Goal: Task Accomplishment & Management: Use online tool/utility

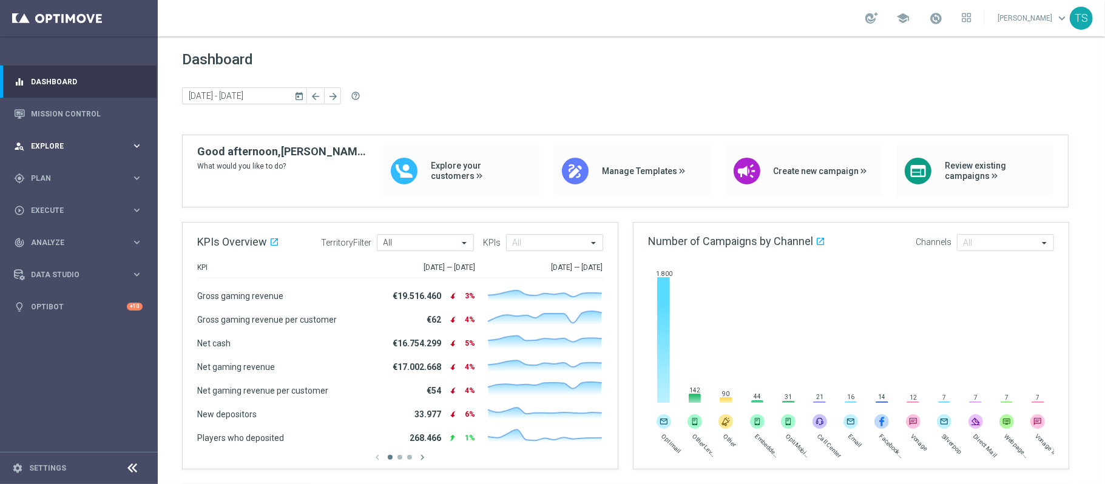
click at [129, 158] on div "person_search Explore keyboard_arrow_right" at bounding box center [78, 146] width 157 height 32
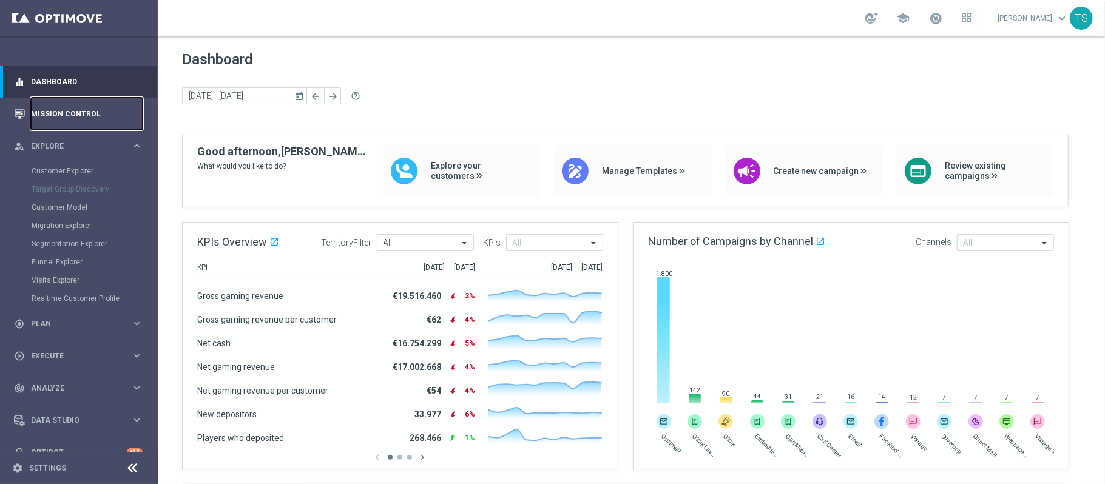
click at [117, 109] on link "Mission Control" at bounding box center [87, 114] width 112 height 32
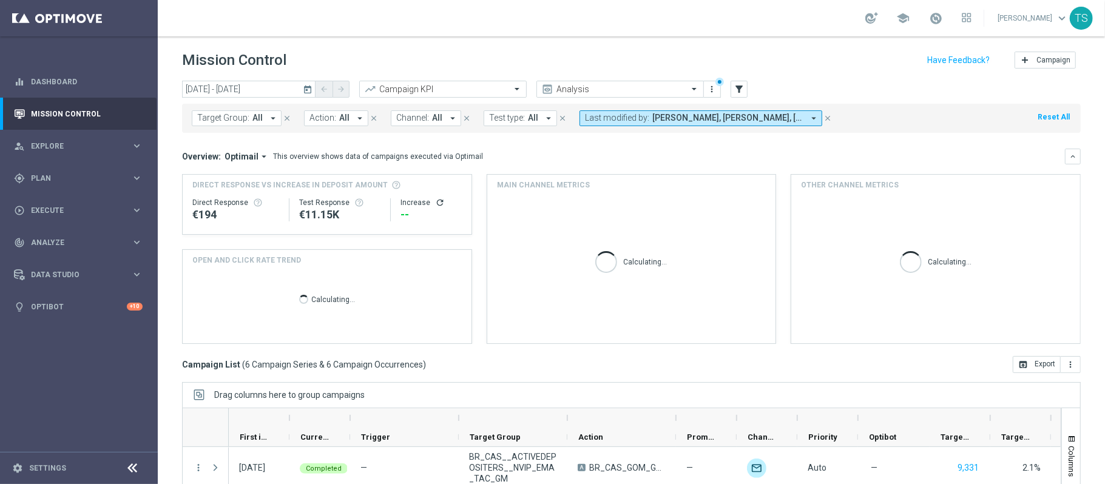
click at [311, 86] on icon "today" at bounding box center [308, 89] width 11 height 11
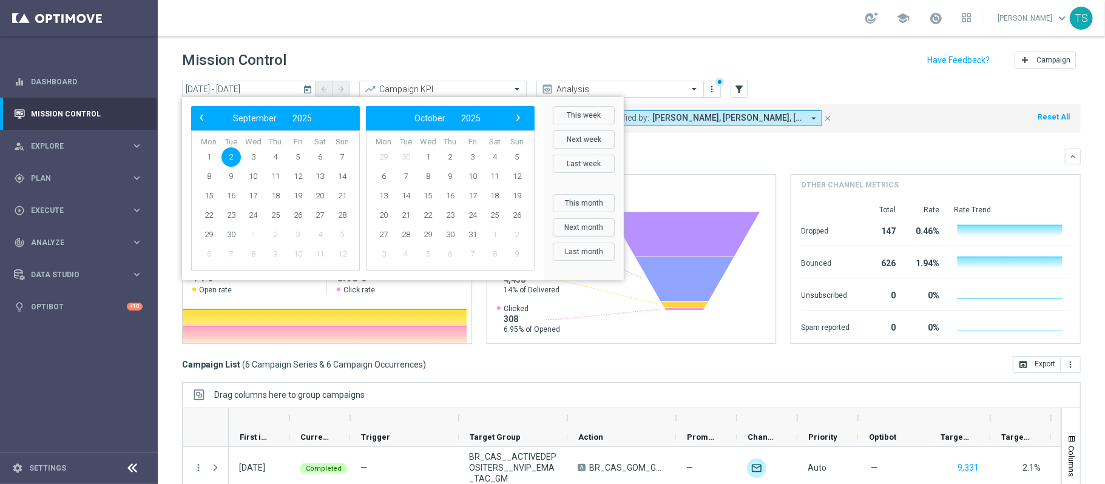
click at [727, 109] on div "Target Group: All arrow_drop_down close Action: All arrow_drop_down close Chann…" at bounding box center [631, 118] width 899 height 29
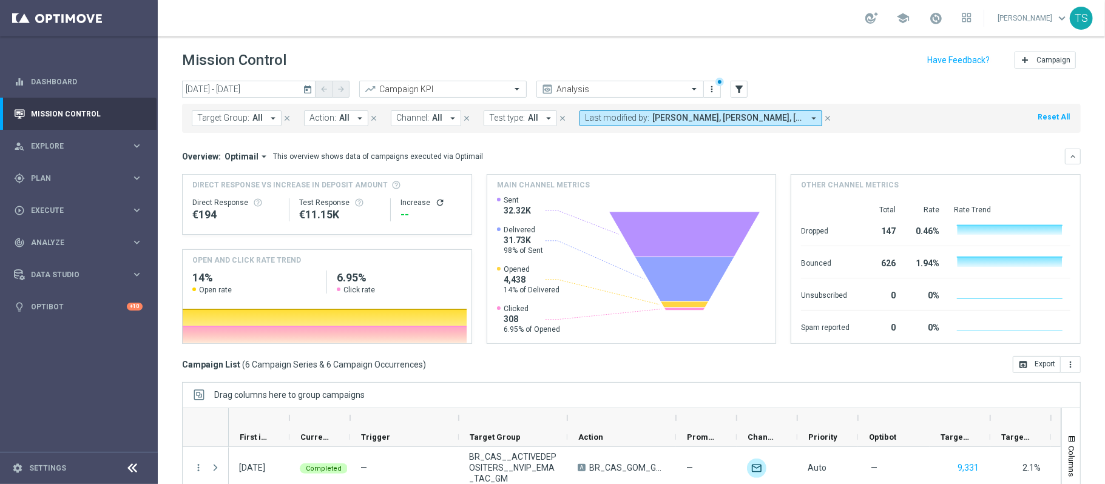
click at [727, 119] on span "[PERSON_NAME], [PERSON_NAME], [PERSON_NAME] [PERSON_NAME]" at bounding box center [727, 118] width 151 height 10
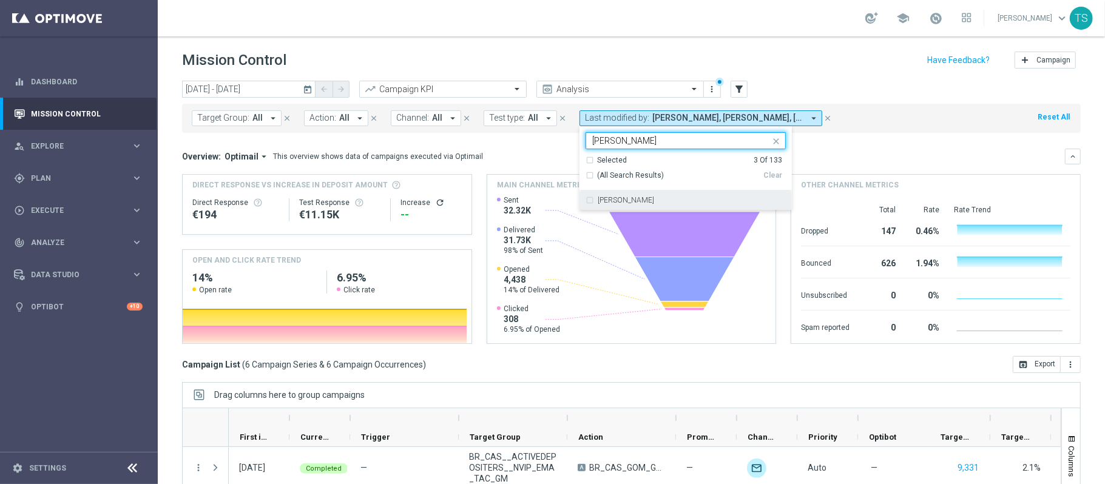
click at [659, 197] on div "[PERSON_NAME]" at bounding box center [686, 200] width 200 height 19
type input "[PERSON_NAME]"
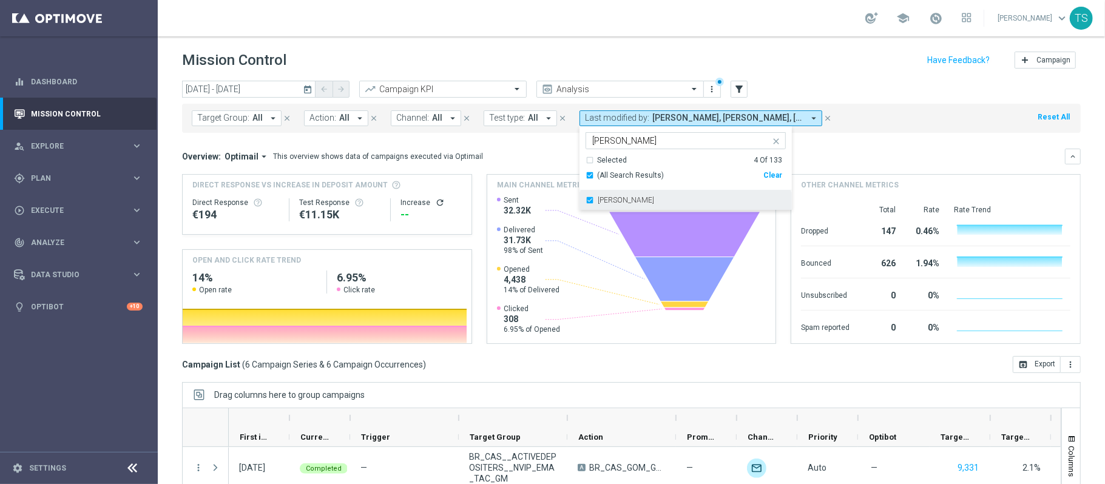
click at [662, 199] on div "[PERSON_NAME]" at bounding box center [686, 200] width 200 height 19
click at [668, 198] on div "[PERSON_NAME]" at bounding box center [692, 200] width 188 height 7
click at [872, 69] on div "Mission Control add Campaign" at bounding box center [631, 61] width 899 height 24
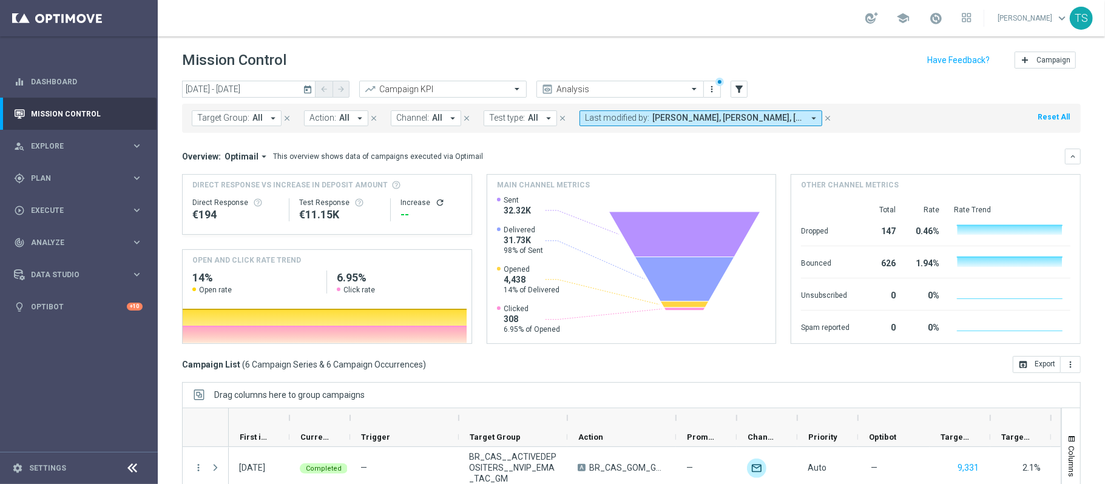
click at [312, 88] on icon "today" at bounding box center [308, 89] width 11 height 11
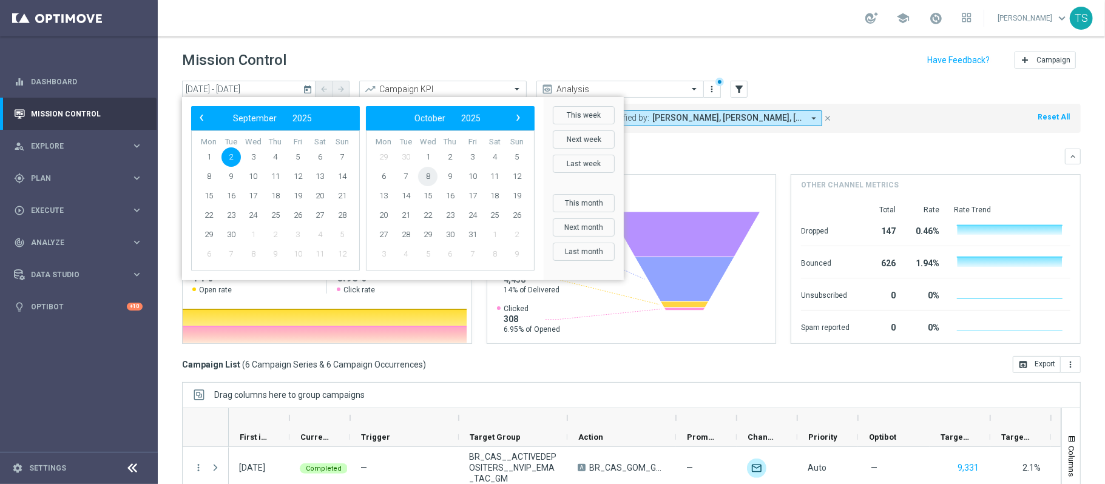
click at [428, 178] on span "8" at bounding box center [427, 176] width 19 height 19
click at [252, 175] on span "8" at bounding box center [252, 176] width 19 height 19
type input "[DATE] - [DATE]"
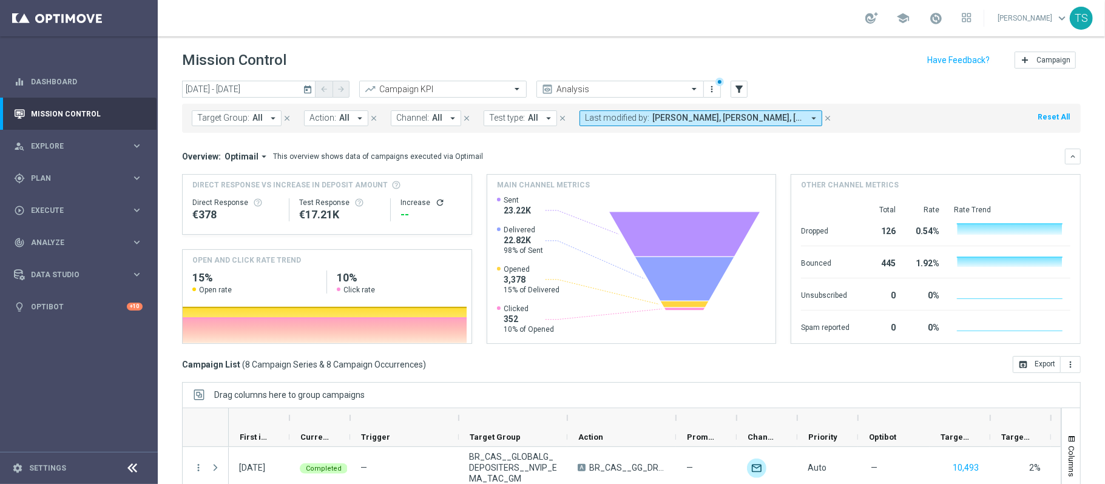
click at [782, 115] on span "[PERSON_NAME], [PERSON_NAME], [PERSON_NAME], [PERSON_NAME] [PERSON_NAME]" at bounding box center [727, 118] width 151 height 10
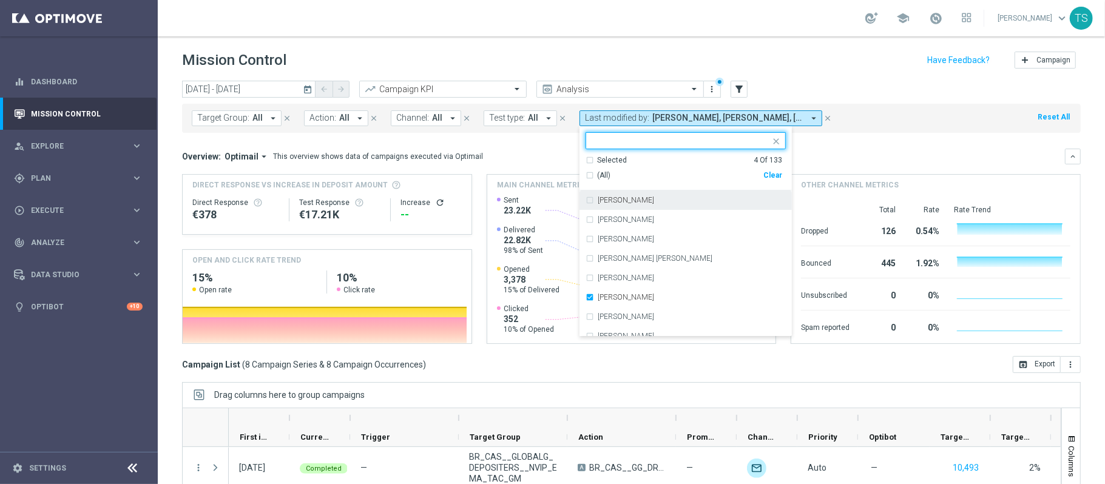
click at [0, 0] on div "Clear" at bounding box center [0, 0] width 0 height 0
click at [705, 140] on input "text" at bounding box center [681, 141] width 178 height 10
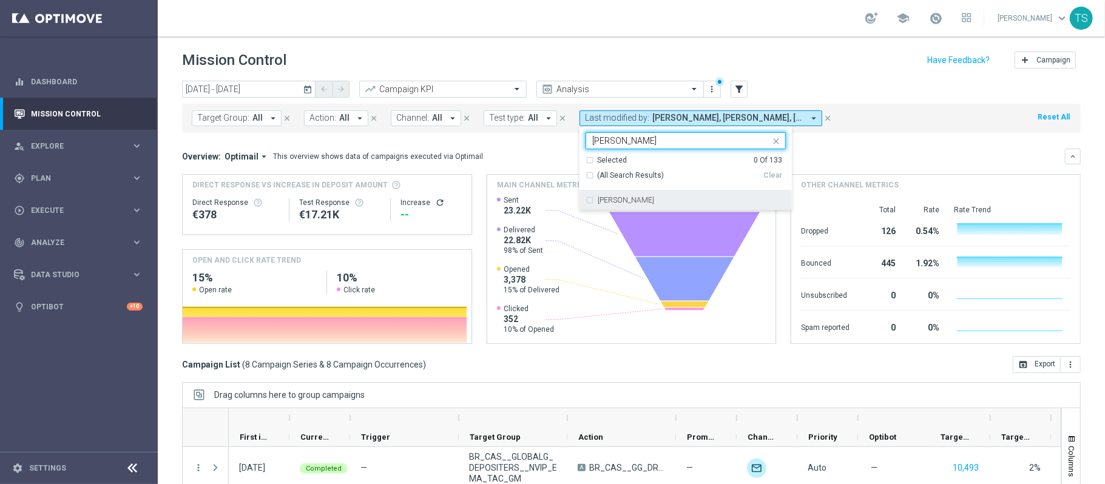
click at [617, 204] on label "[PERSON_NAME]" at bounding box center [626, 200] width 56 height 7
type input "[PERSON_NAME]"
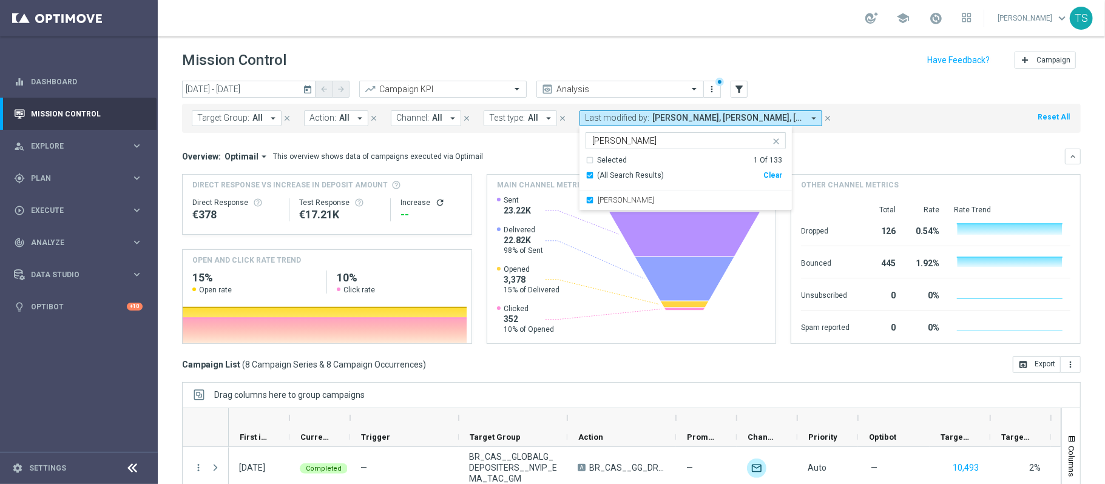
click at [899, 130] on div "Target Group: All arrow_drop_down close Action: All arrow_drop_down close Chann…" at bounding box center [631, 118] width 899 height 29
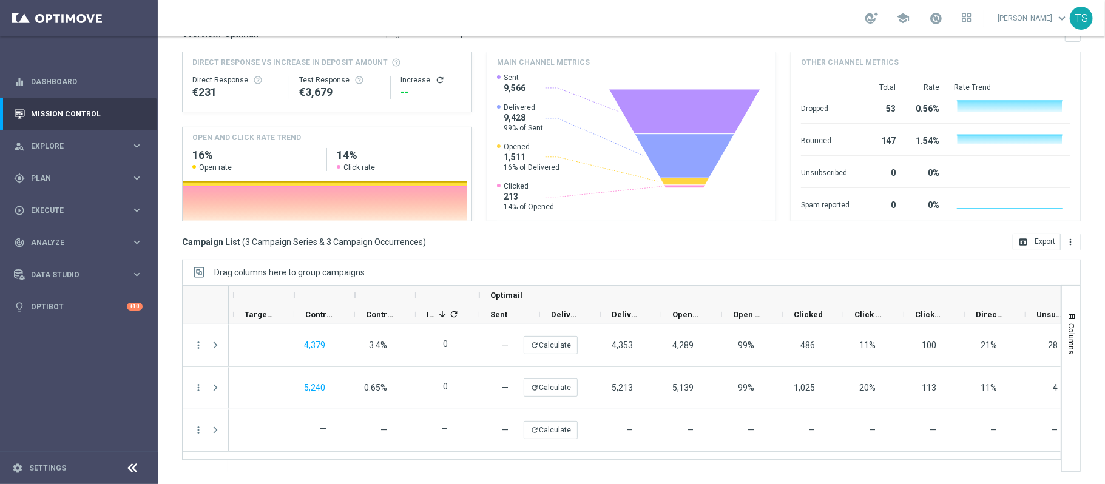
scroll to position [0, 870]
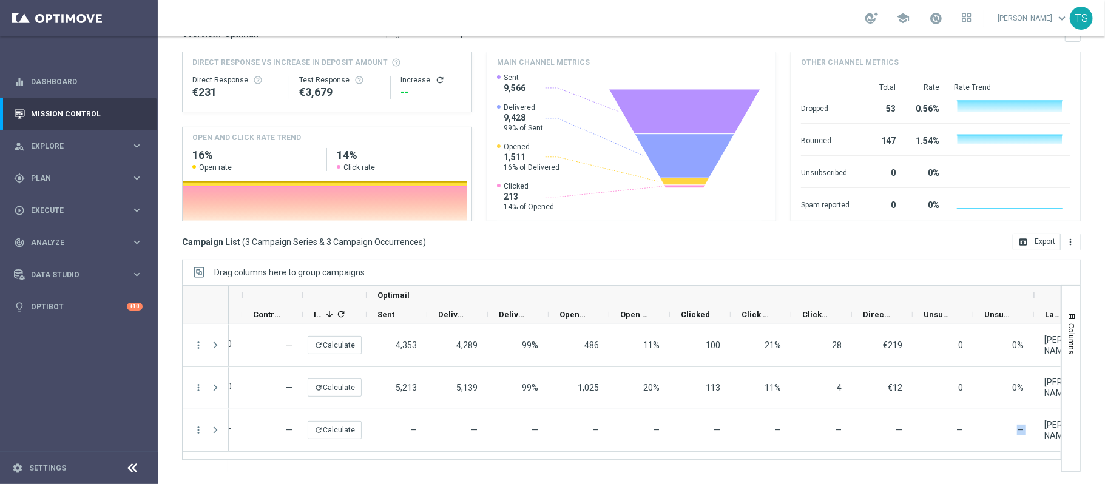
drag, startPoint x: 1001, startPoint y: 452, endPoint x: 508, endPoint y: 459, distance: 493.5
click at [489, 464] on div at bounding box center [621, 378] width 879 height 187
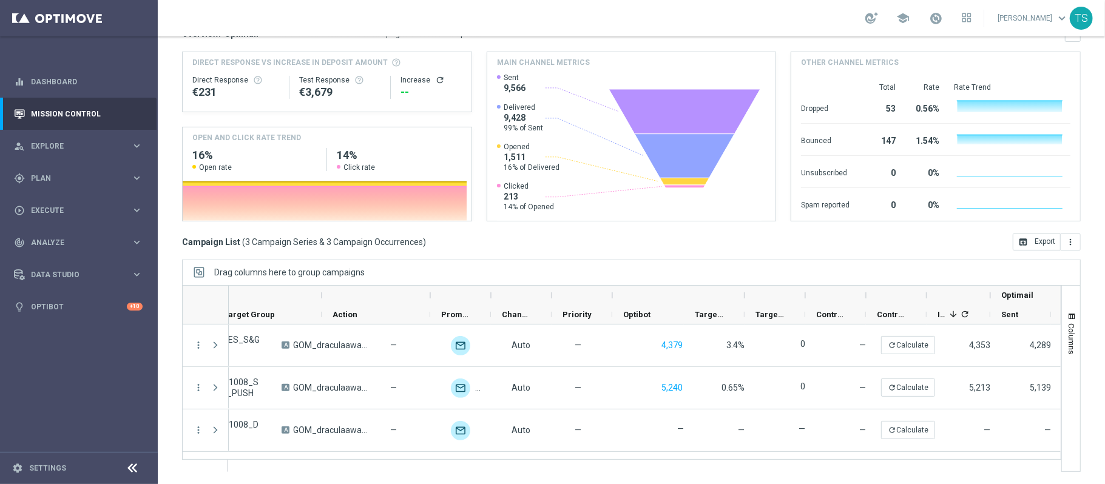
scroll to position [0, 0]
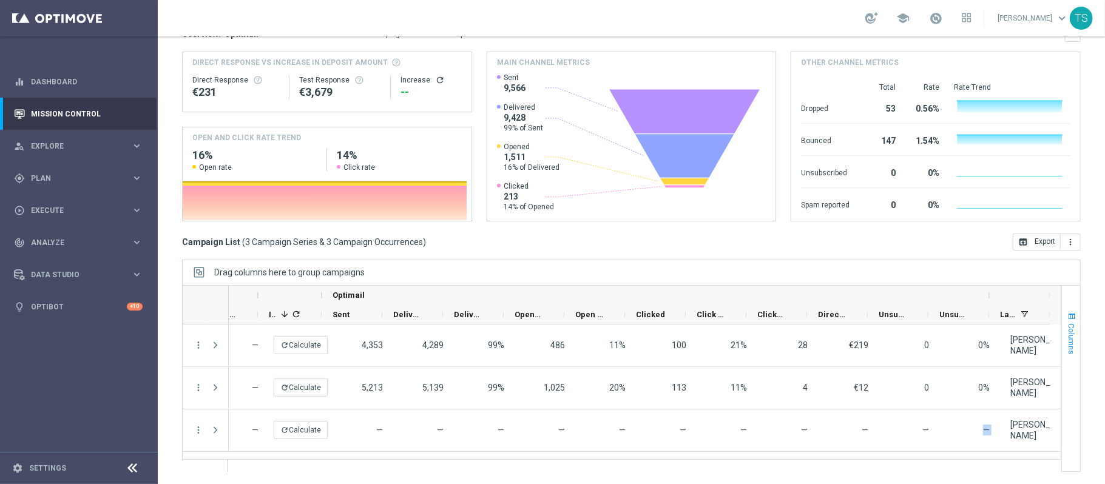
click at [1062, 307] on button "Columns" at bounding box center [1071, 333] width 18 height 66
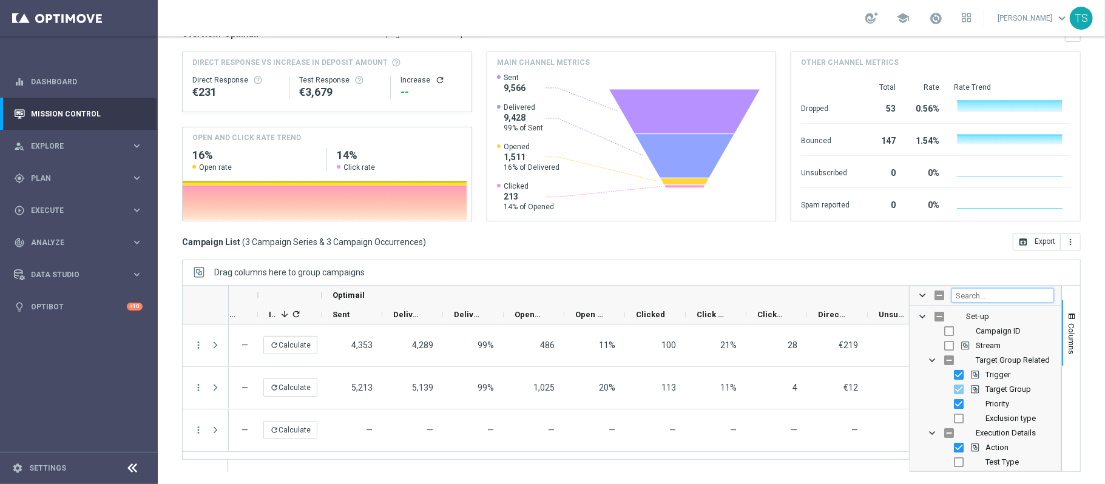
click at [966, 296] on input "Filter Columns Input" at bounding box center [1003, 295] width 103 height 15
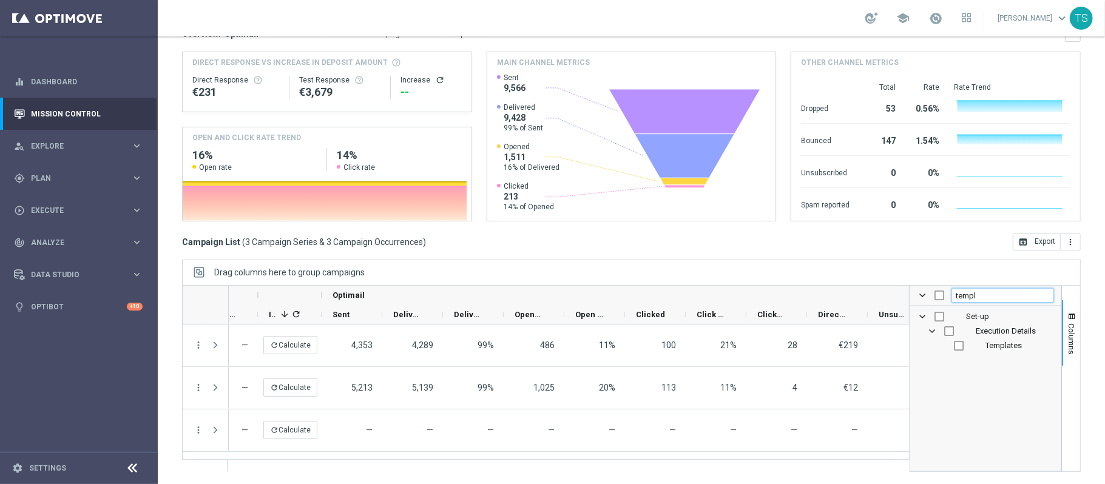
type input "templ"
click at [946, 340] on div "Templates" at bounding box center [995, 346] width 120 height 15
click at [954, 348] on input "Press SPACE to toggle visibility (hidden)" at bounding box center [959, 346] width 10 height 10
checkbox input "true"
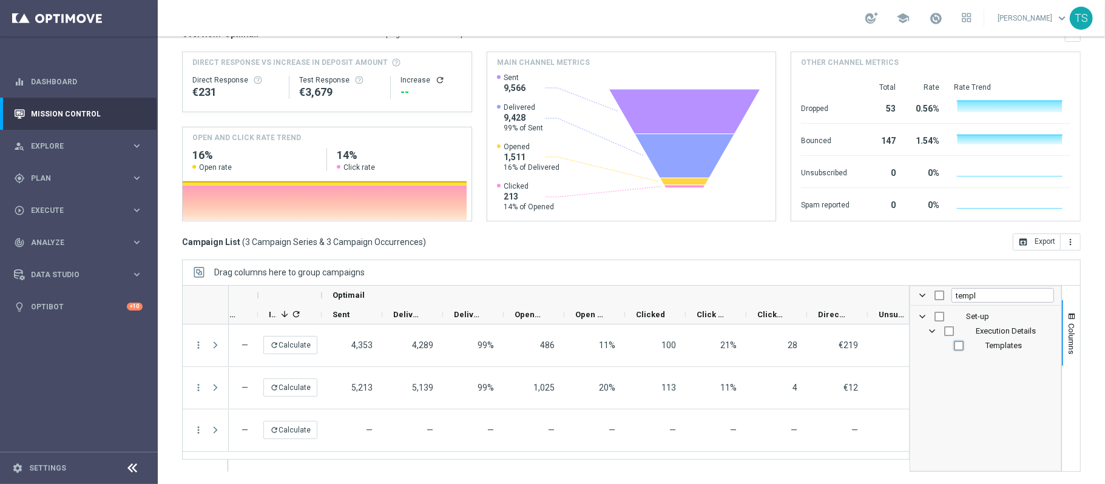
checkbox input "true"
click at [846, 265] on div "Drag columns here to group campaigns" at bounding box center [631, 272] width 899 height 25
click at [1067, 325] on span "Columns" at bounding box center [1072, 339] width 10 height 31
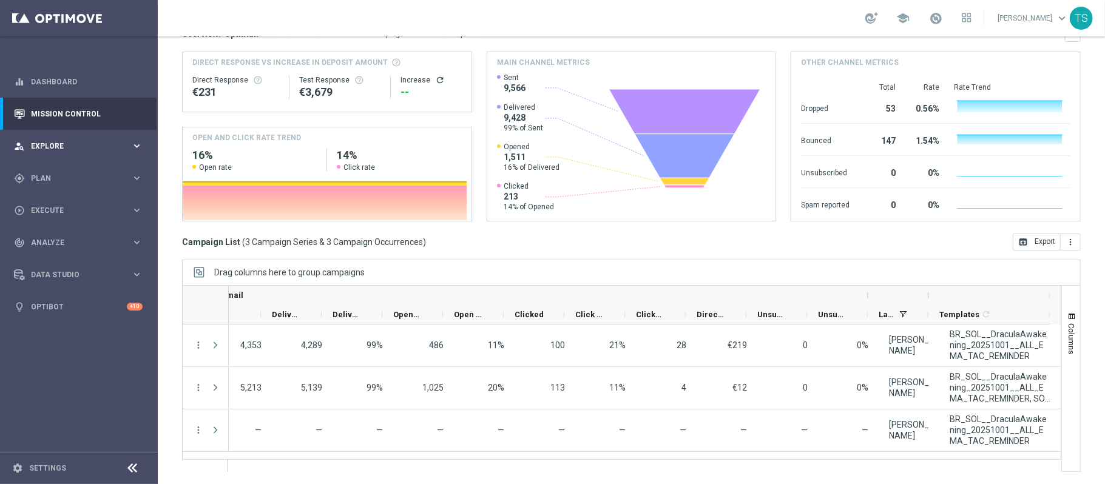
click at [90, 151] on div "person_search Explore" at bounding box center [72, 146] width 117 height 11
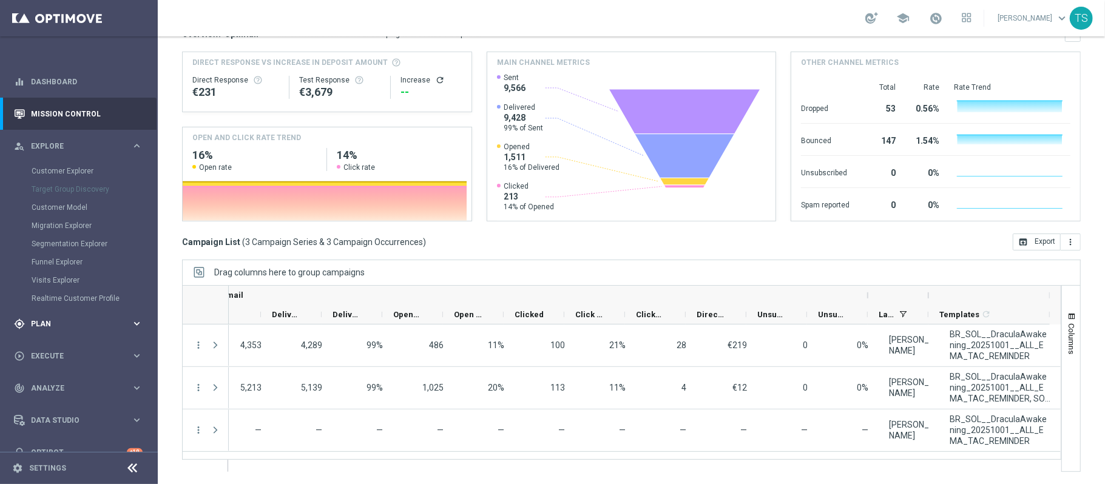
click at [70, 321] on span "Plan" at bounding box center [81, 323] width 100 height 7
click at [64, 237] on span "Templates" at bounding box center [75, 239] width 87 height 7
click at [66, 260] on link "Optimail" at bounding box center [82, 258] width 89 height 10
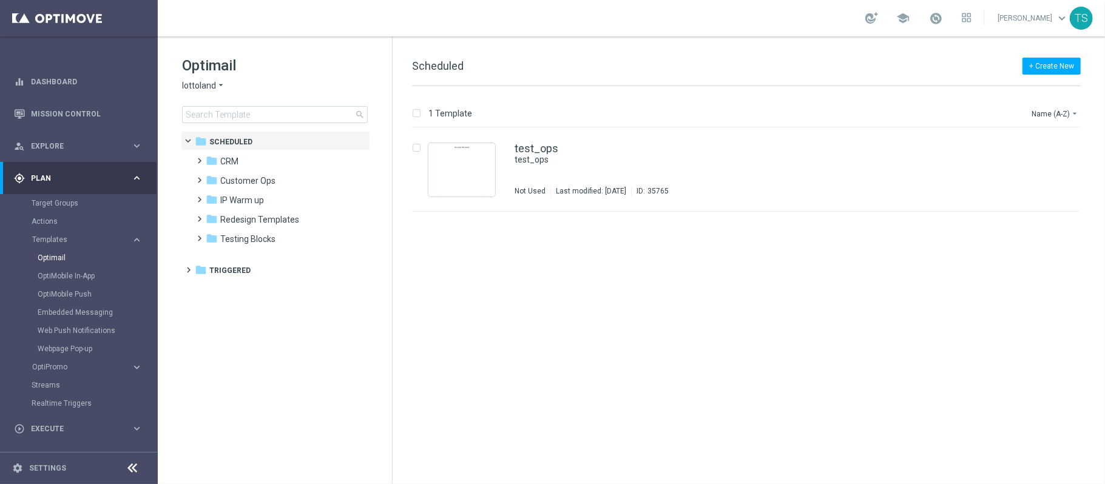
click at [202, 83] on span "lottoland" at bounding box center [199, 86] width 34 height 12
click at [251, 151] on div "[DOMAIN_NAME]" at bounding box center [228, 158] width 91 height 15
click at [251, 151] on div "folder CRM more_vert" at bounding box center [281, 160] width 178 height 19
click at [222, 86] on span "[DOMAIN_NAME]" at bounding box center [215, 86] width 66 height 12
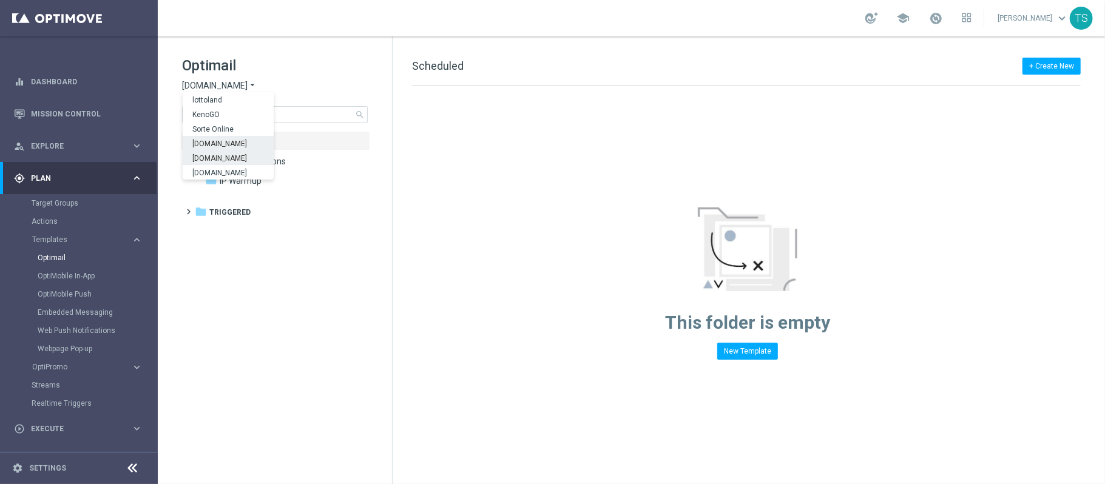
click at [0, 0] on span "[DOMAIN_NAME]" at bounding box center [0, 0] width 0 height 0
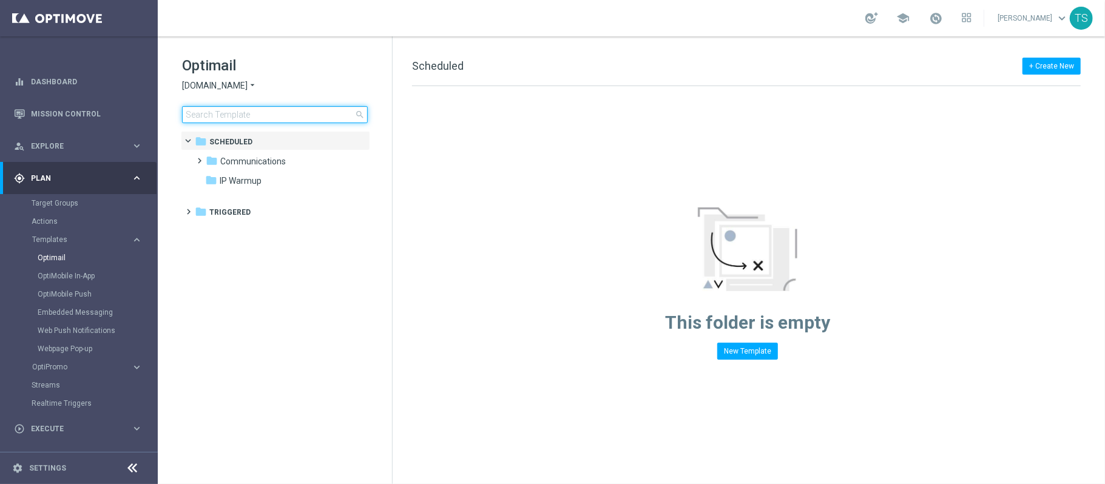
click at [273, 112] on input at bounding box center [275, 114] width 186 height 17
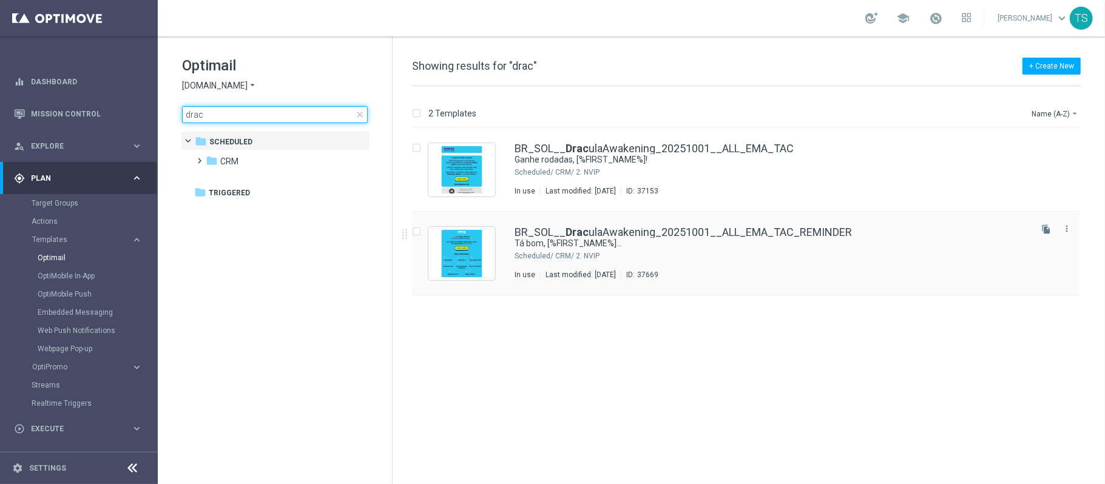
type input "drac"
drag, startPoint x: 782, startPoint y: 272, endPoint x: 1085, endPoint y: 246, distance: 304.0
click at [1098, 252] on div "insert_drive_file BR_SOL__ Drac ulaAwakening_20251001__ALL_EMA_TAC_REMINDER Tá …" at bounding box center [751, 254] width 703 height 84
click at [1076, 226] on div "file_copy more_vert" at bounding box center [1054, 251] width 51 height 58
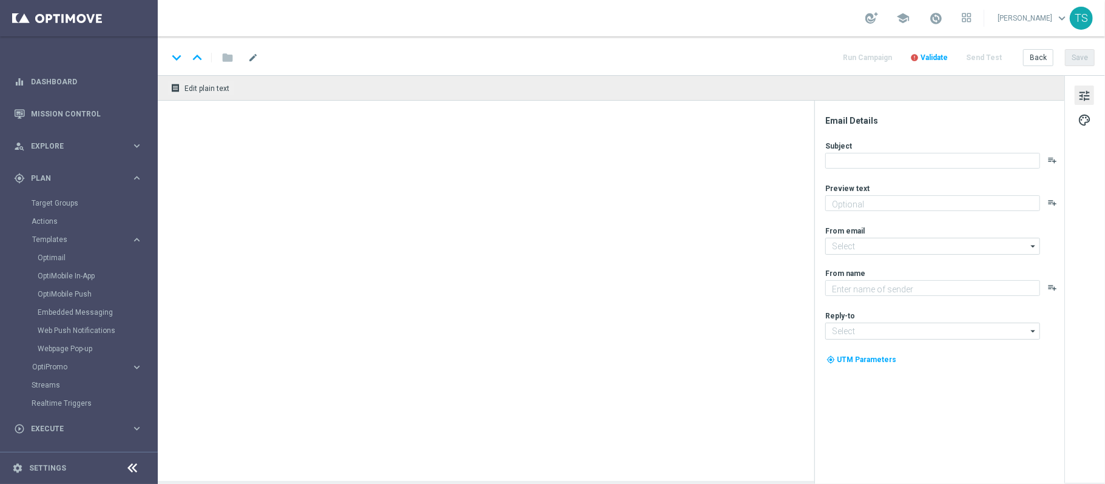
type textarea "Tem rodadas grátis AQUI 🚨"
type input "[EMAIL_ADDRESS][DOMAIN_NAME]"
type textarea "Sorte Online Betz"
type input "[EMAIL_ADDRESS][DOMAIN_NAME]"
